Goal: Find specific page/section: Find specific page/section

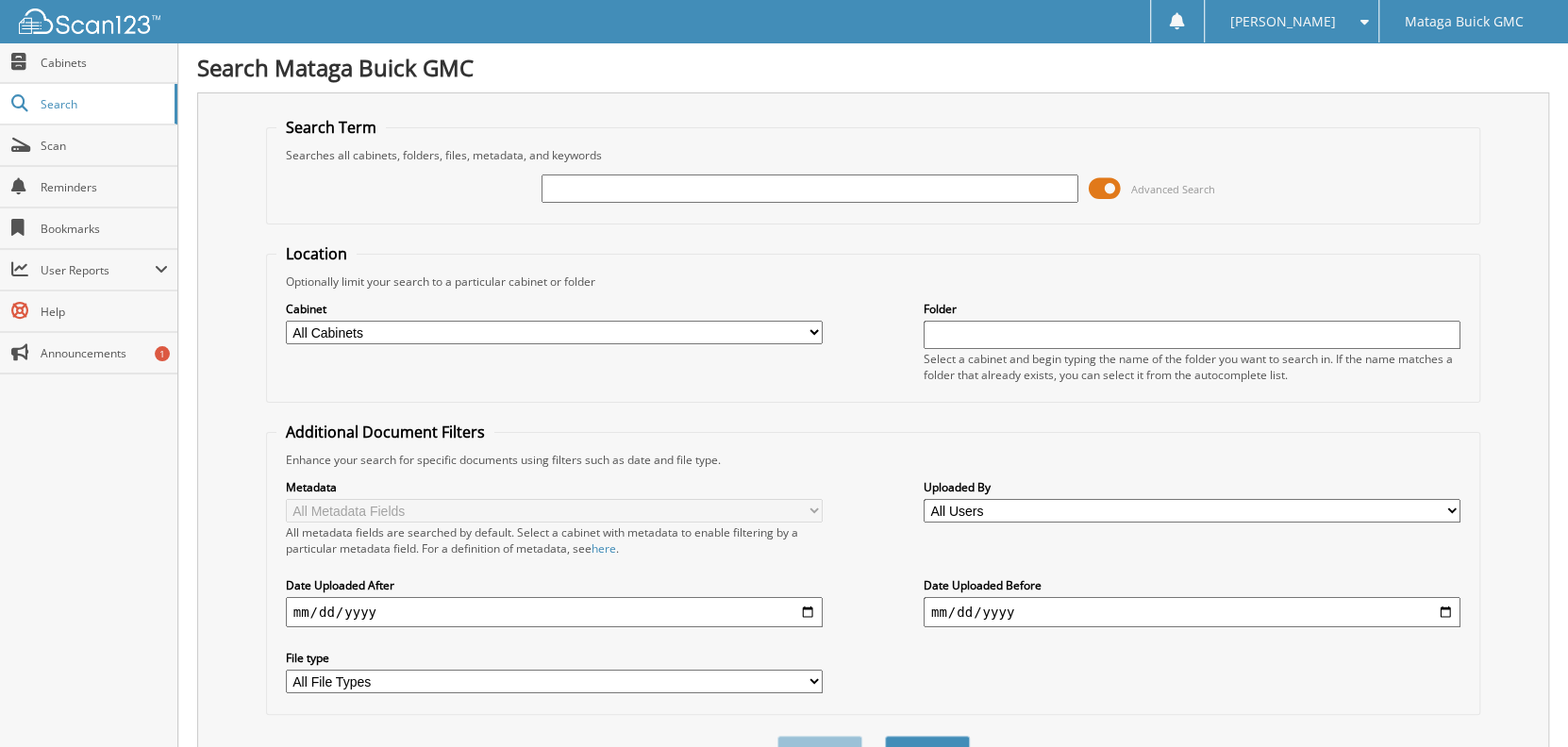
click at [1105, 187] on span at bounding box center [1103, 187] width 32 height 28
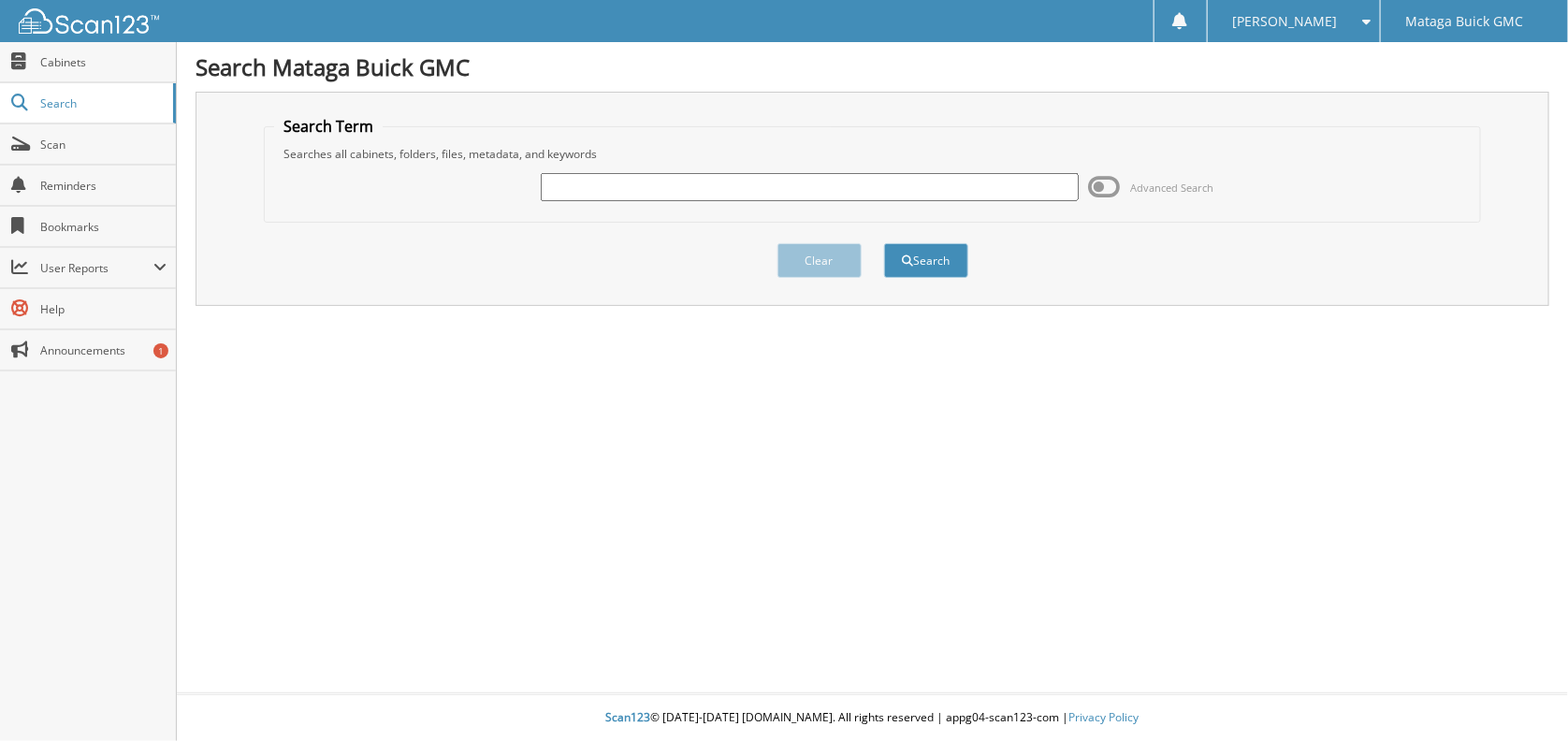
click at [874, 188] on input "text" at bounding box center [809, 186] width 538 height 28
type input "6116173"
click at [884, 243] on button "Search" at bounding box center [926, 261] width 84 height 35
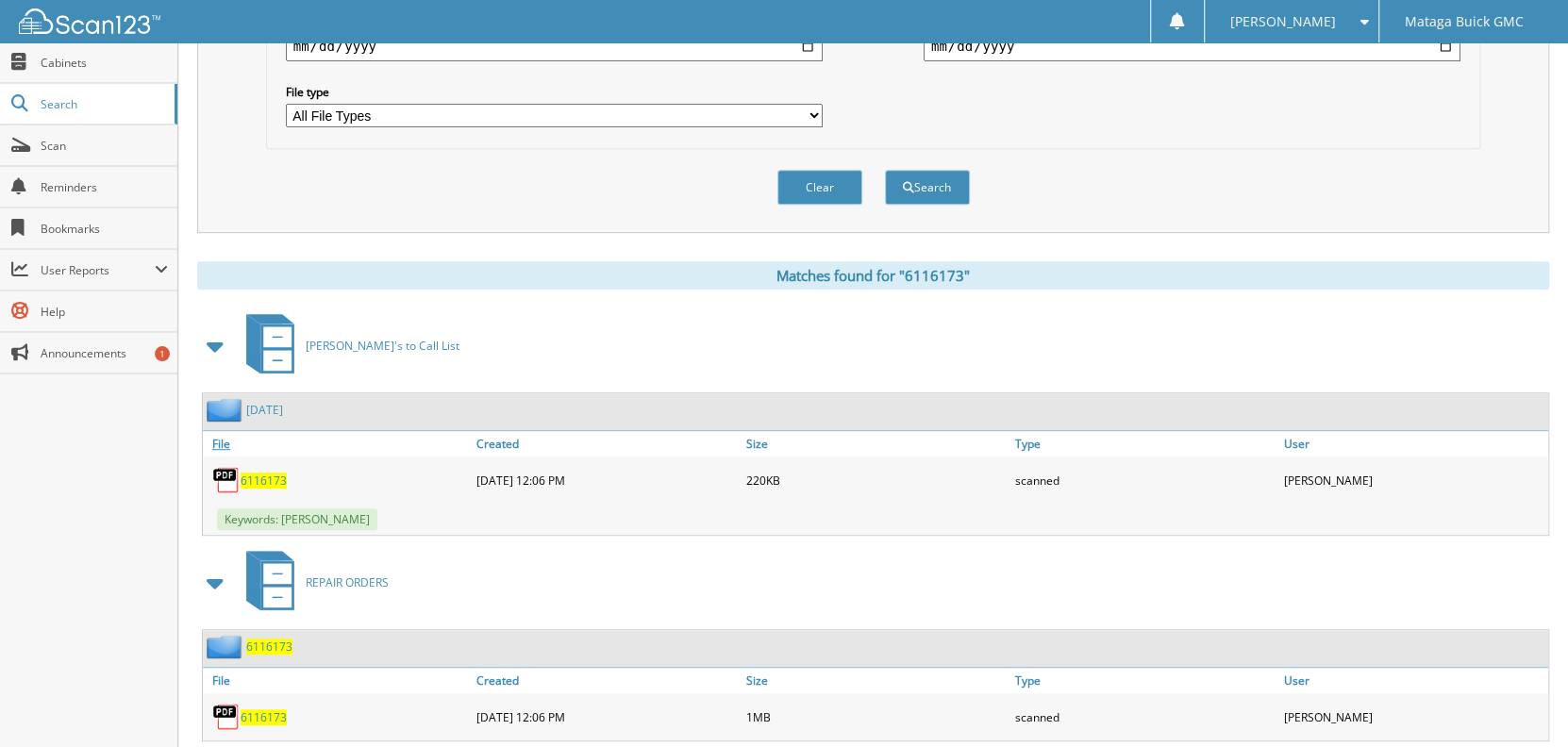
scroll to position [603, 0]
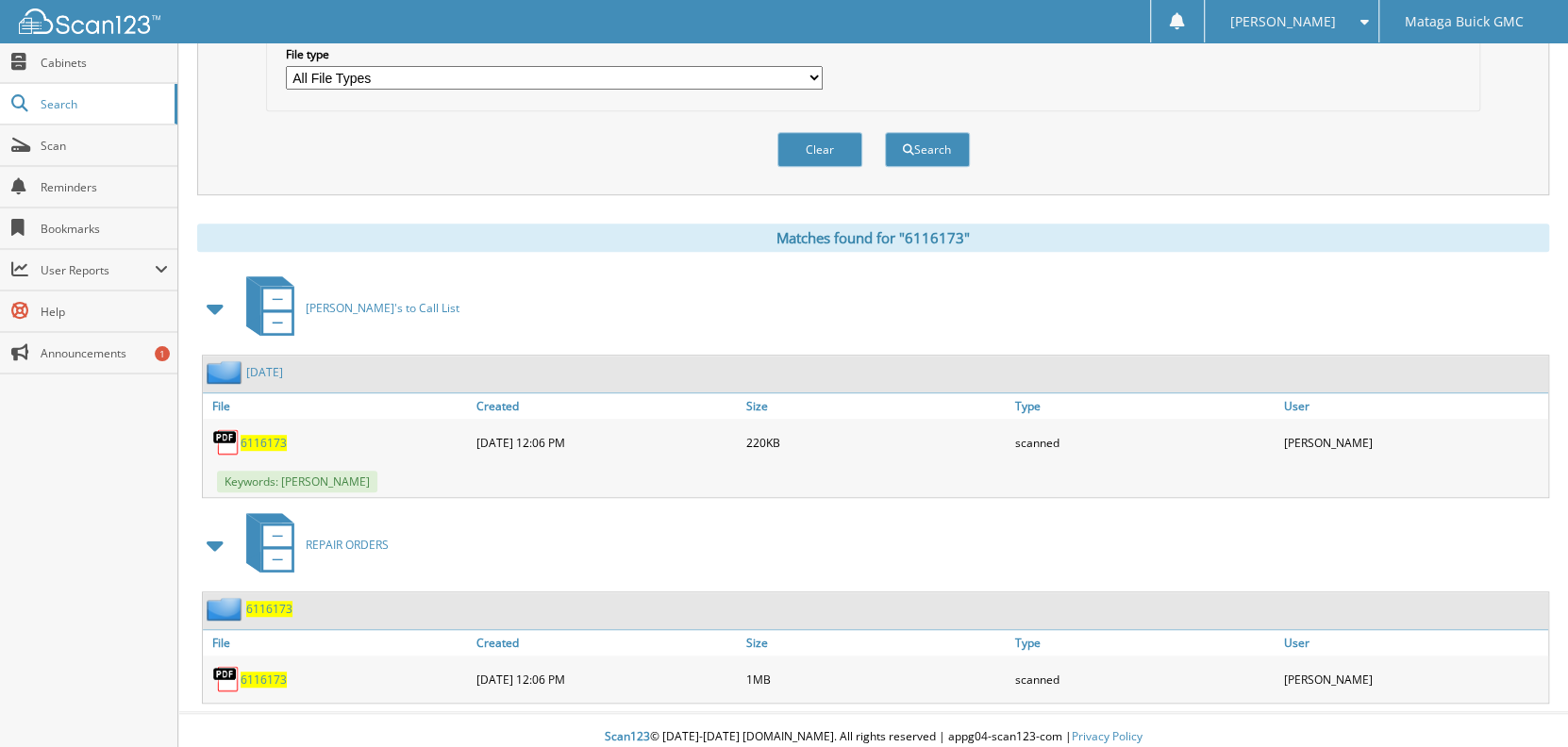
click at [283, 364] on link "[DATE]" at bounding box center [265, 372] width 37 height 16
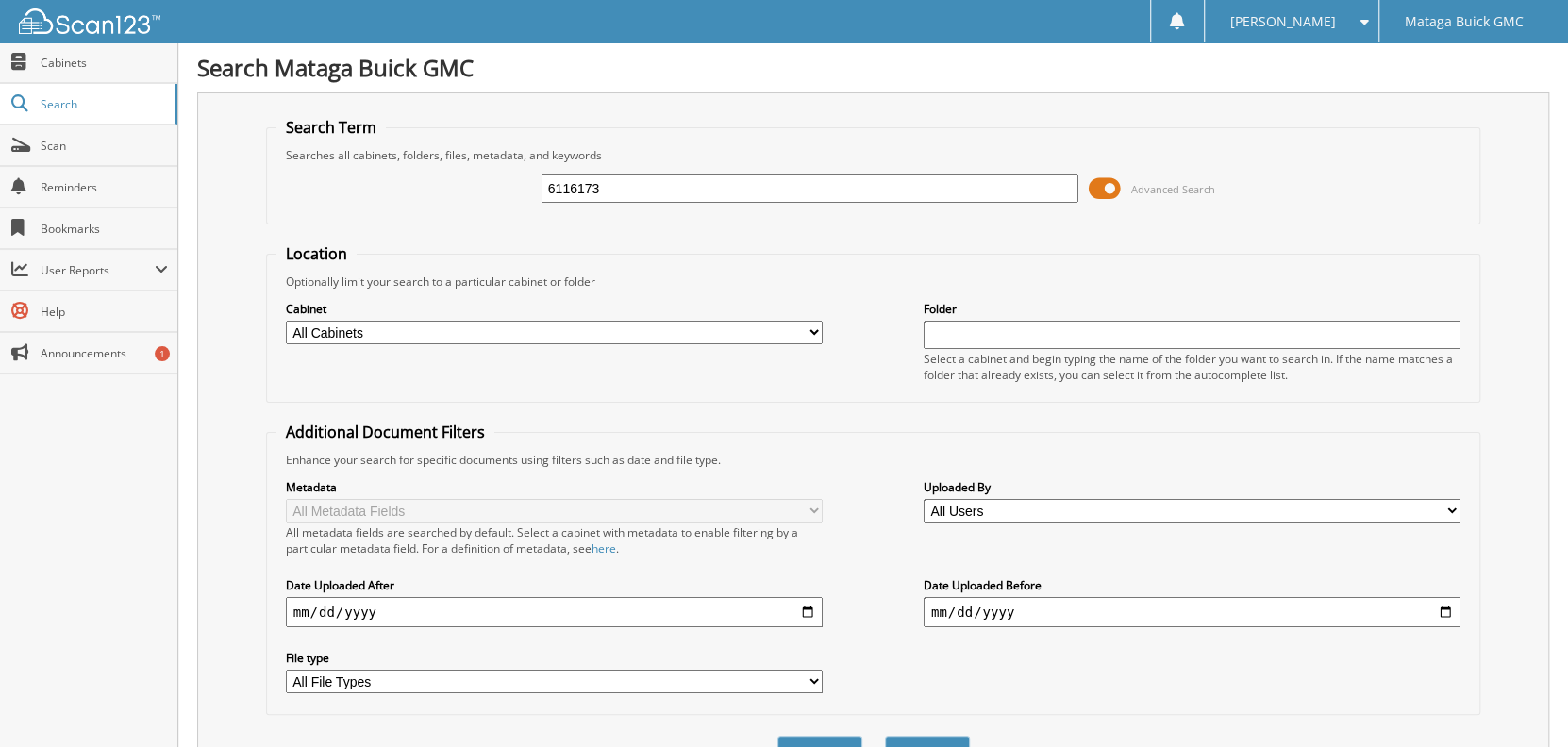
drag, startPoint x: 651, startPoint y: 183, endPoint x: 234, endPoint y: 230, distance: 419.6
click at [234, 230] on div "Search Term Searches all cabinets, folders, files, metadata, and keywords 61161…" at bounding box center [873, 445] width 1351 height 706
type input "6116481"
click at [885, 735] on button "Search" at bounding box center [927, 753] width 85 height 35
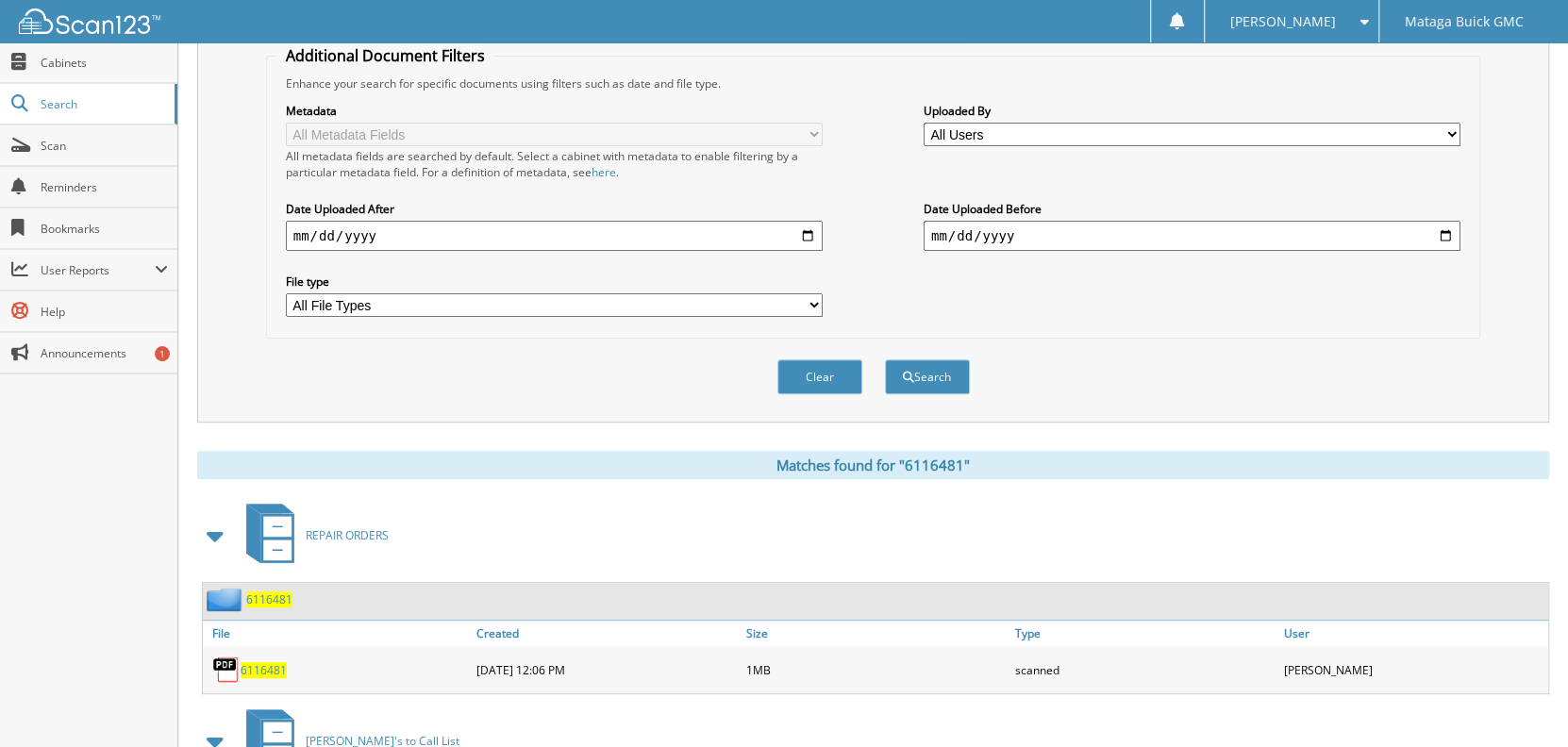
scroll to position [603, 0]
